Goal: Task Accomplishment & Management: Manage account settings

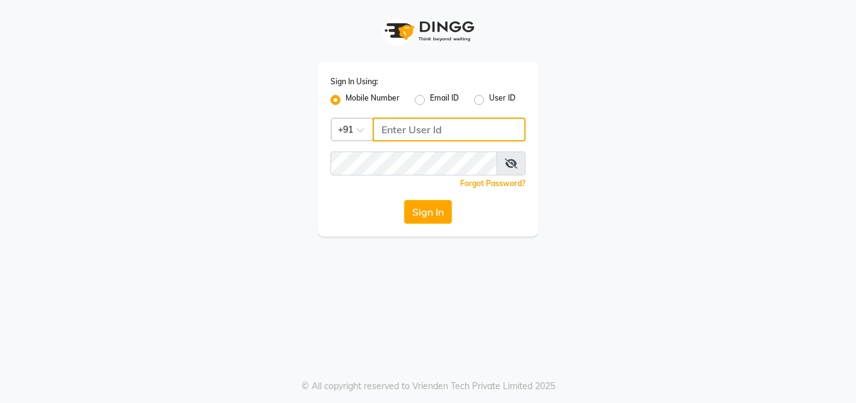
type input "9137516783"
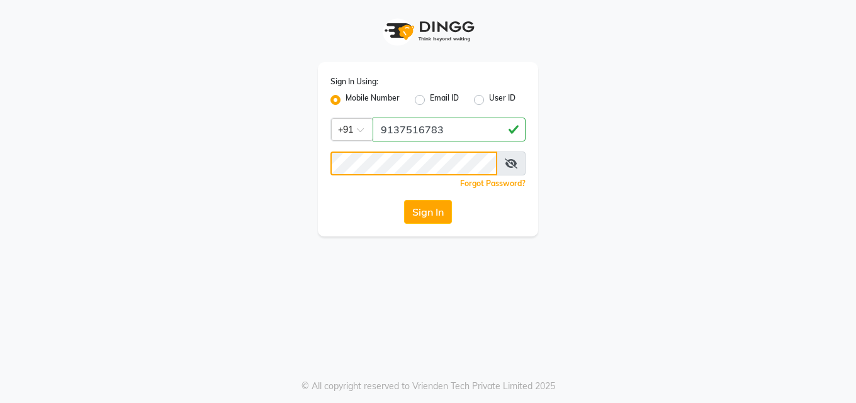
click at [404, 200] on button "Sign In" at bounding box center [428, 212] width 48 height 24
click at [410, 213] on button "Sign In" at bounding box center [428, 212] width 48 height 24
click at [466, 227] on div "Sign In Using: Mobile Number Email ID User ID Country Code × [PHONE_NUMBER] Rem…" at bounding box center [428, 149] width 220 height 174
click at [420, 216] on button "Sign In" at bounding box center [428, 212] width 48 height 24
click at [516, 209] on div "Sign In" at bounding box center [427, 212] width 195 height 24
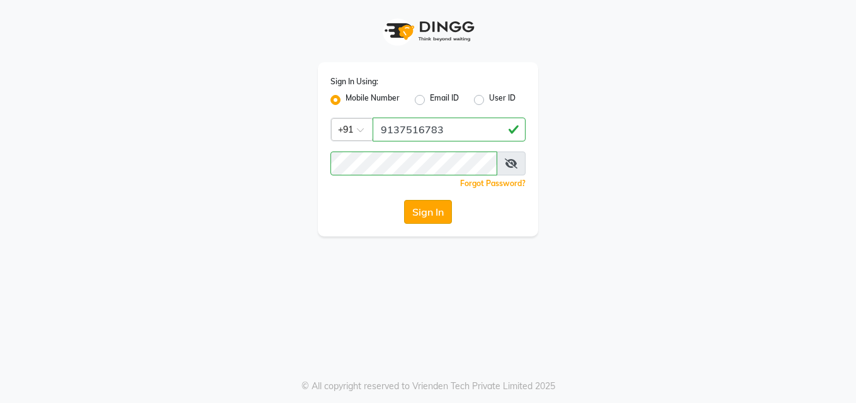
click at [429, 209] on button "Sign In" at bounding box center [428, 212] width 48 height 24
click at [423, 211] on button "Sign In" at bounding box center [428, 212] width 48 height 24
